Goal: Task Accomplishment & Management: Manage account settings

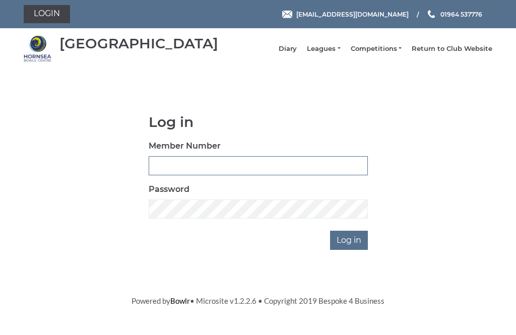
type input "0972"
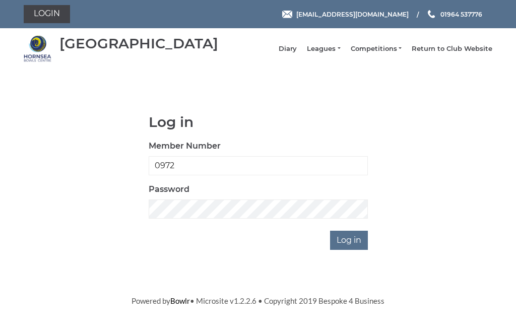
click at [350, 248] on input "Log in" at bounding box center [349, 240] width 38 height 19
click at [349, 249] on input "Log in" at bounding box center [349, 240] width 38 height 19
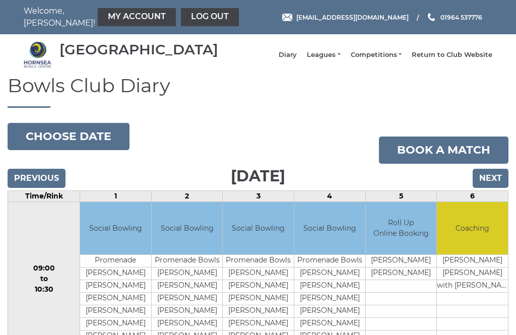
click at [76, 140] on button "Choose date" at bounding box center [69, 136] width 122 height 27
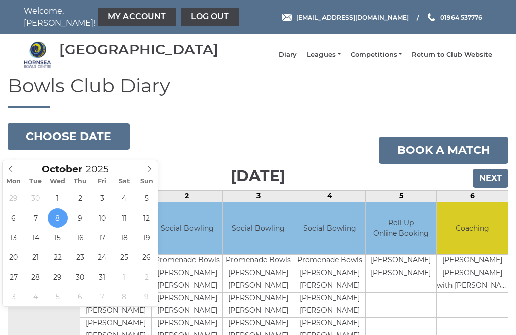
type input "[DATE]"
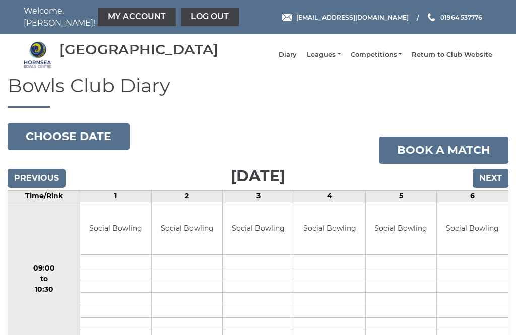
click at [184, 18] on link "Log out" at bounding box center [210, 17] width 58 height 18
